Goal: Information Seeking & Learning: Get advice/opinions

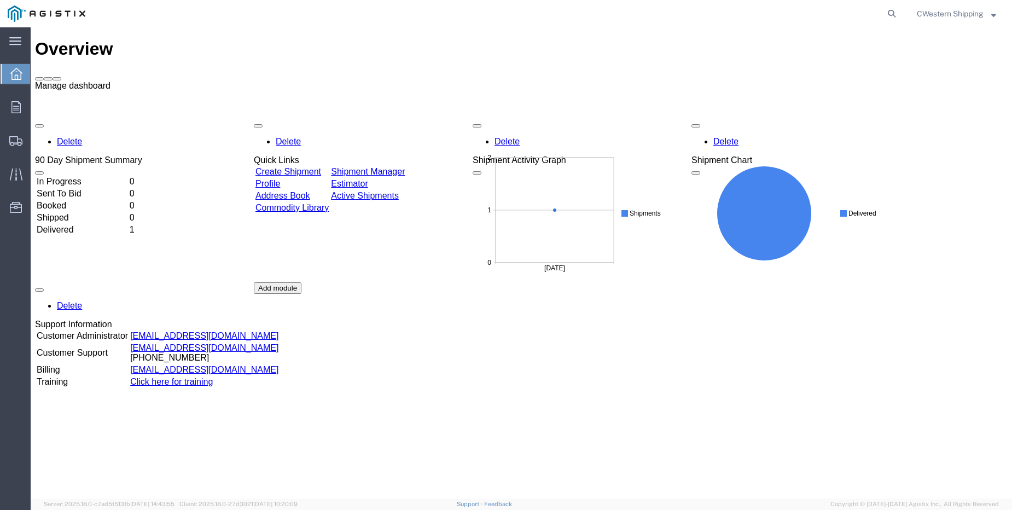
click at [57, 79] on span at bounding box center [57, 79] width 0 height 0
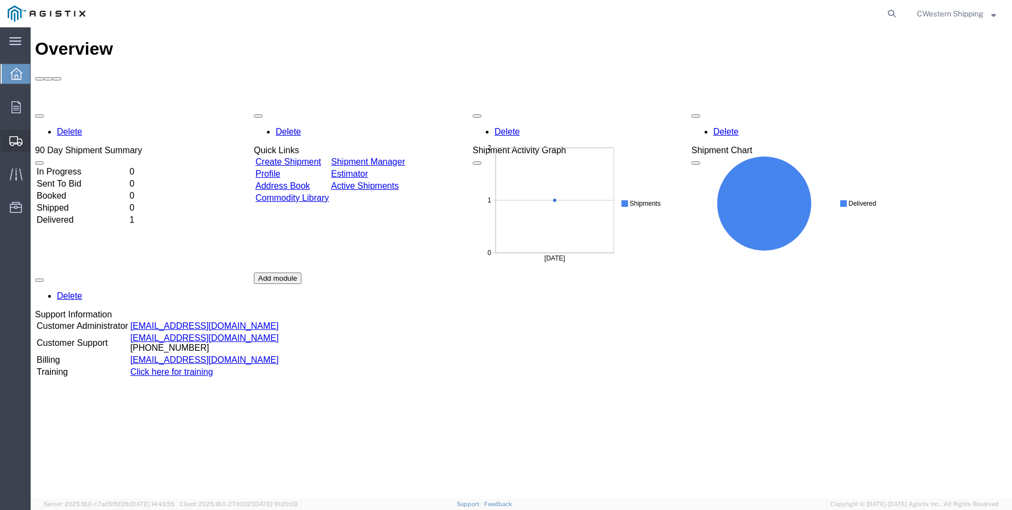
click at [0, 0] on span "Estimator" at bounding box center [0, 0] width 0 height 0
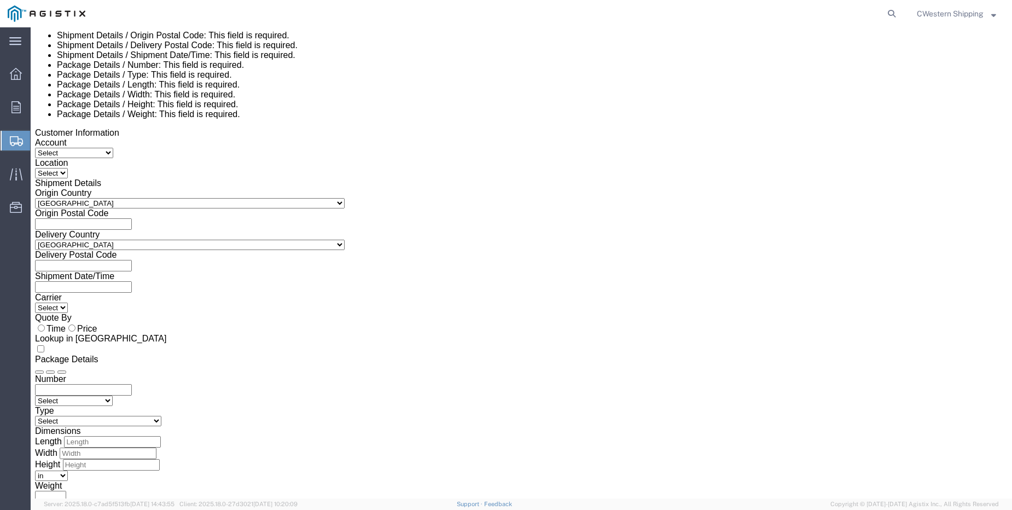
scroll to position [101, 0]
click at [21, 103] on div at bounding box center [16, 107] width 31 height 22
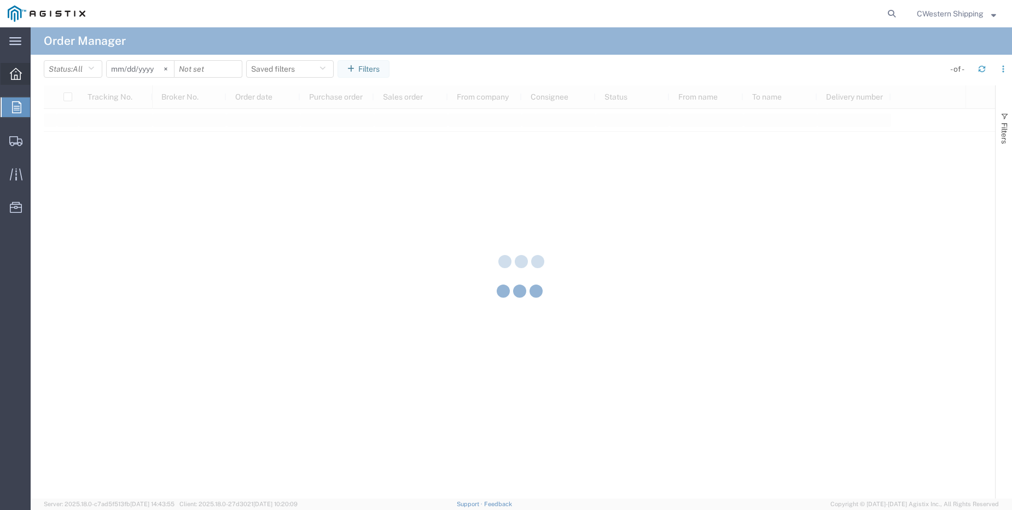
click at [22, 77] on div at bounding box center [16, 74] width 31 height 22
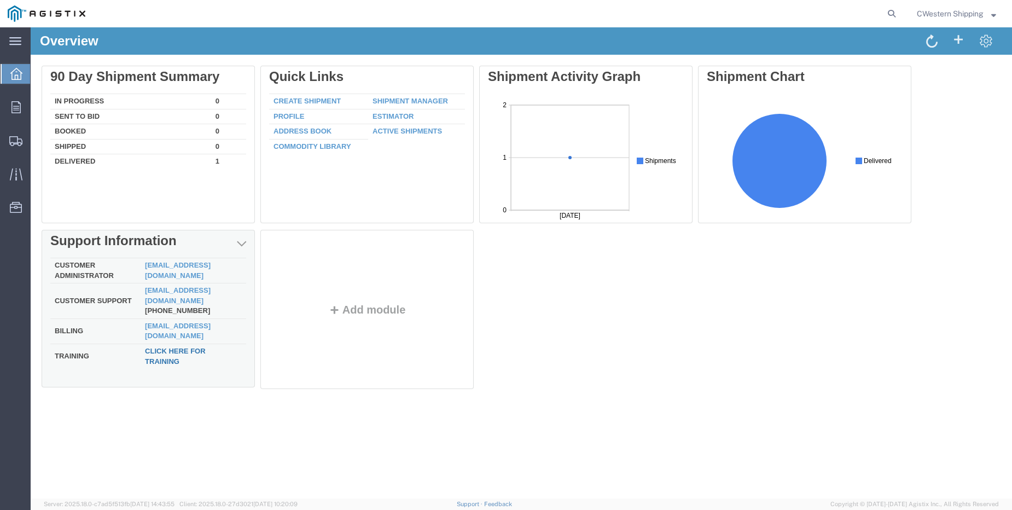
click at [164, 347] on link "Click here for training" at bounding box center [175, 356] width 61 height 19
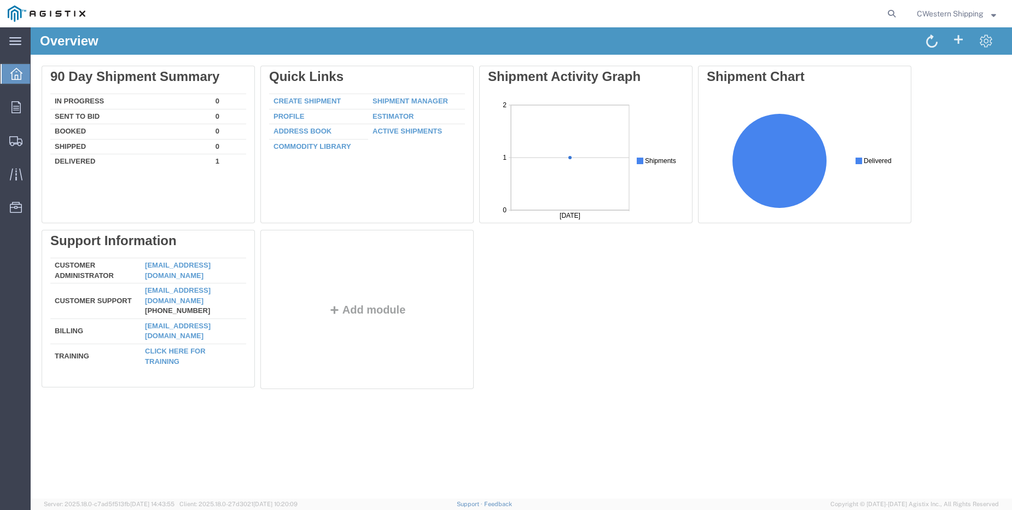
click at [969, 18] on span "CWestern Shipping" at bounding box center [950, 14] width 67 height 12
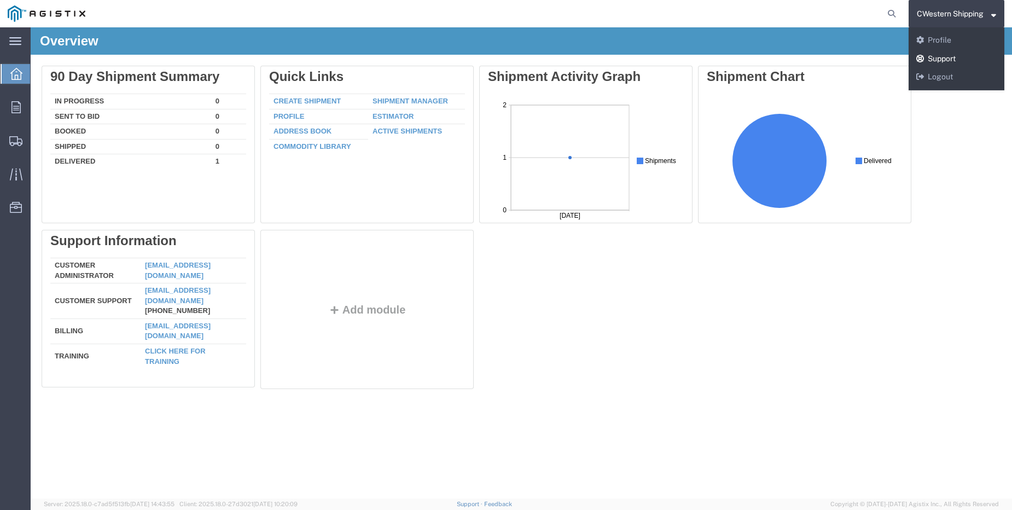
click at [956, 60] on link "Support" at bounding box center [957, 59] width 96 height 19
